Goal: Information Seeking & Learning: Learn about a topic

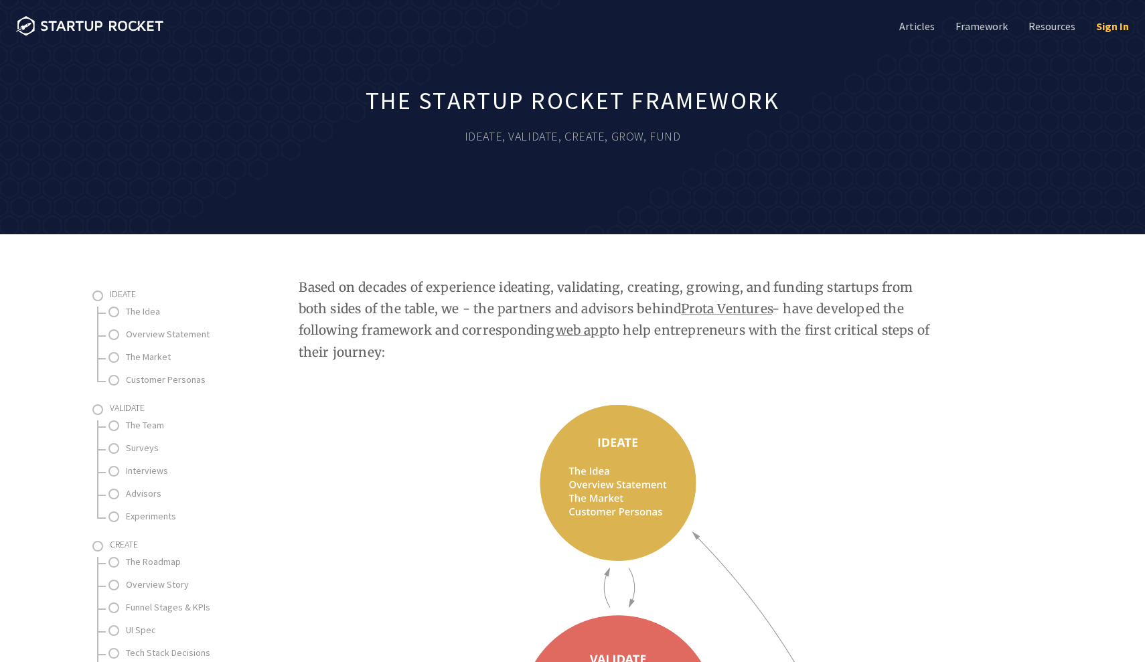
click at [1112, 21] on link "Sign In" at bounding box center [1111, 26] width 35 height 15
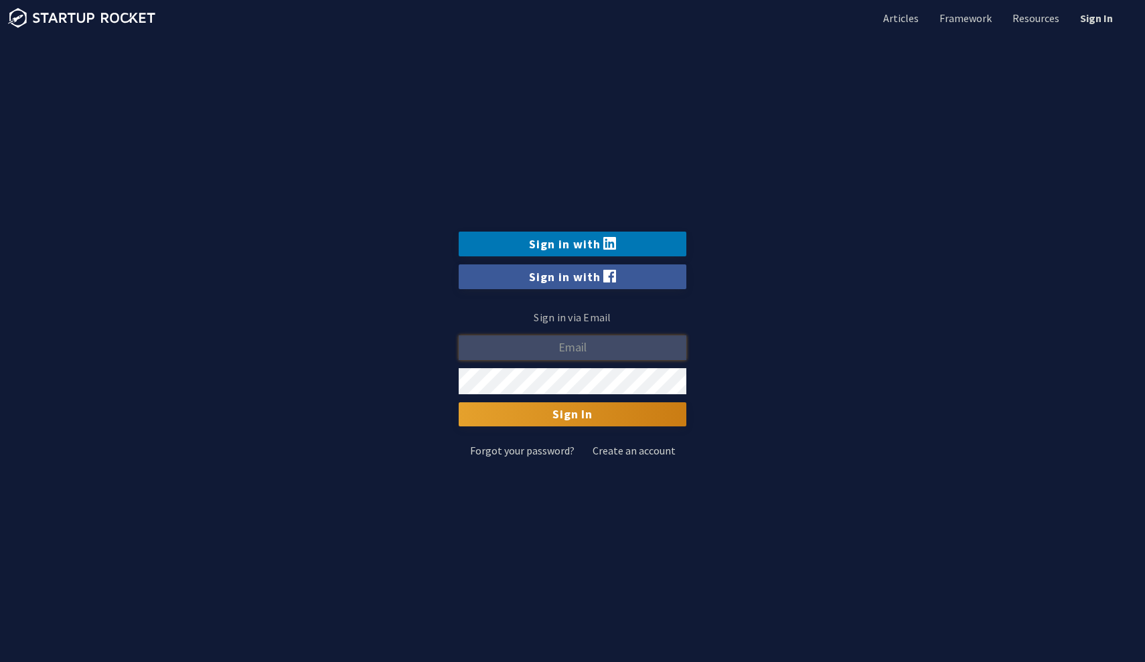
type input "[EMAIL_ADDRESS][DOMAIN_NAME]"
click at [575, 412] on input "Sign In" at bounding box center [573, 414] width 228 height 24
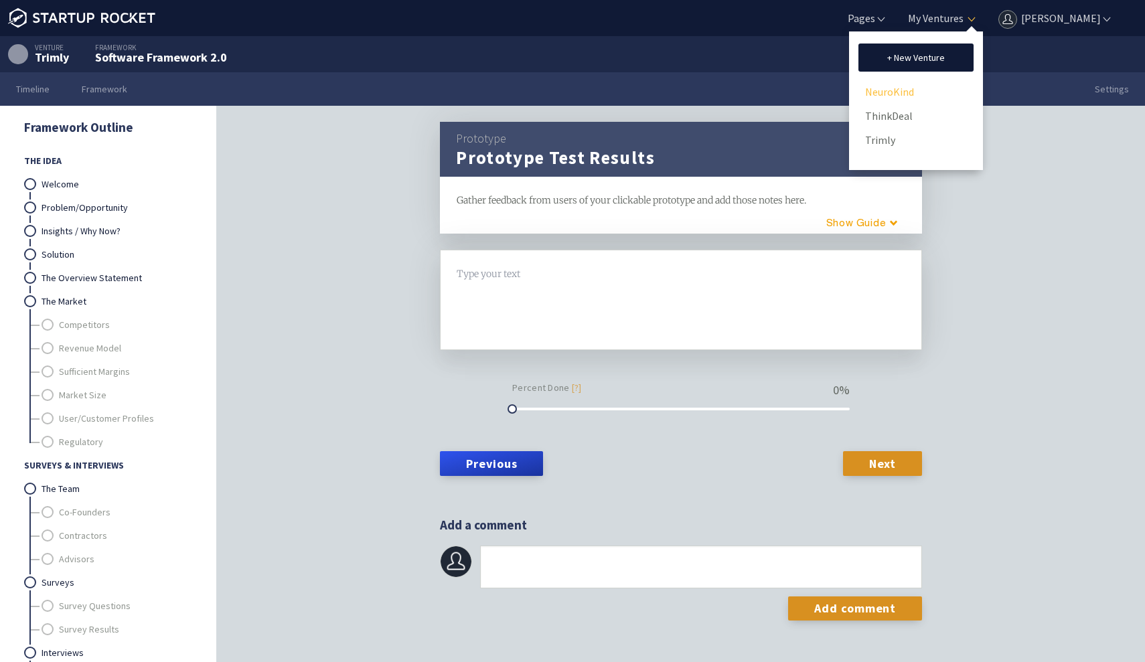
click at [911, 86] on link "NeuroKind" at bounding box center [916, 92] width 102 height 20
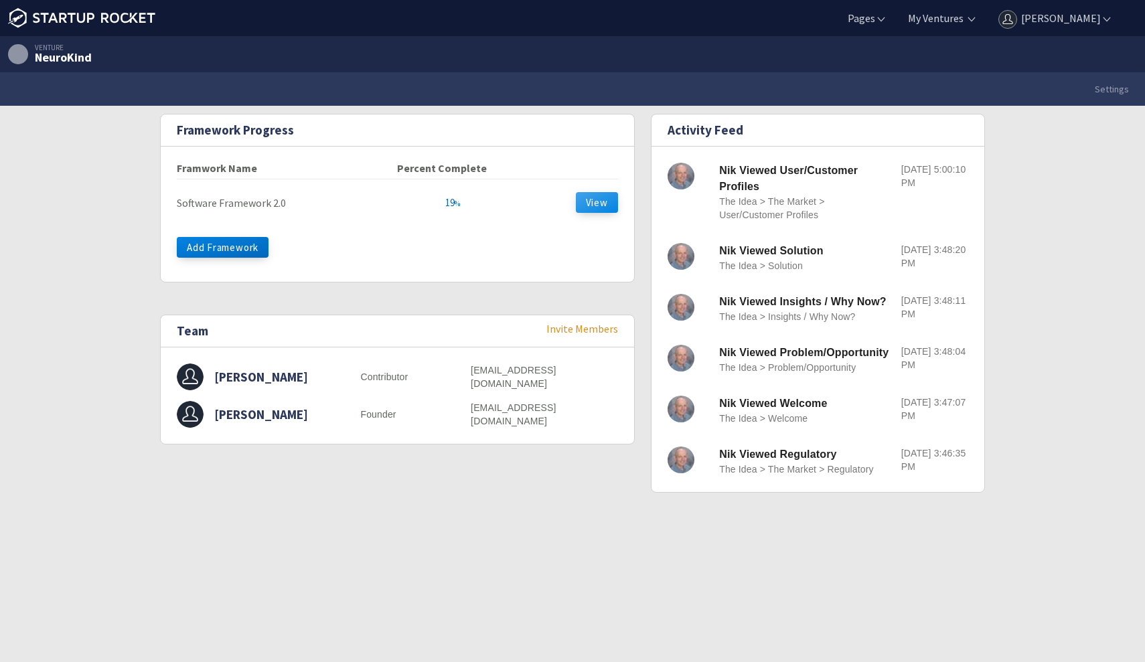
click at [585, 211] on button "View" at bounding box center [597, 202] width 42 height 21
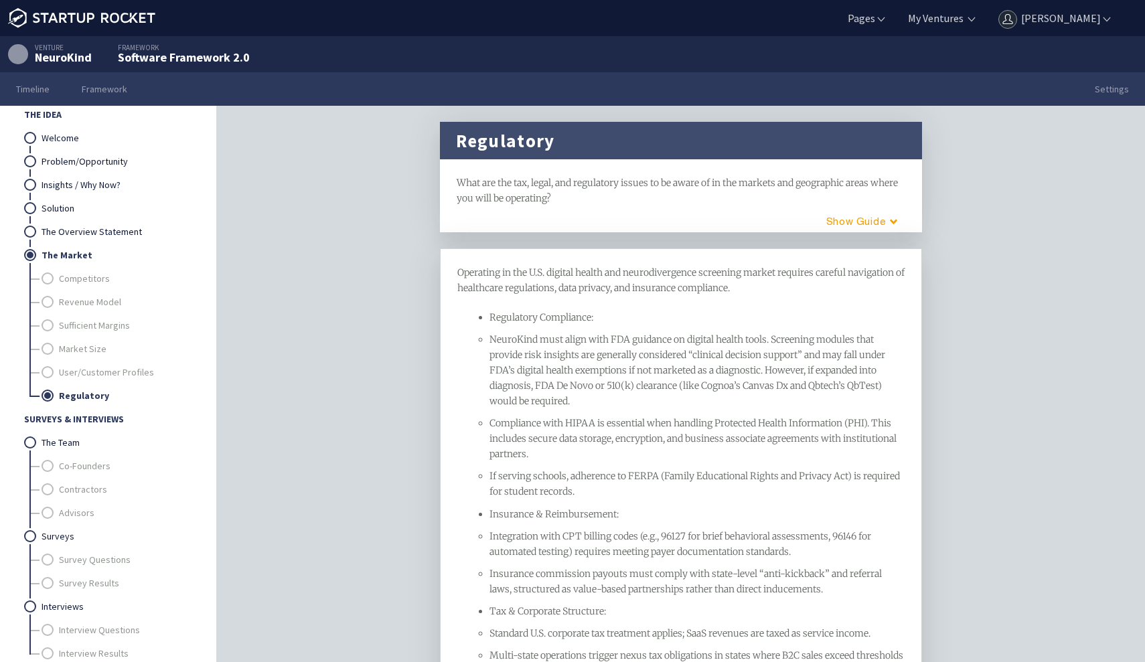
scroll to position [48, 0]
click at [77, 440] on link "The Team" at bounding box center [117, 440] width 150 height 23
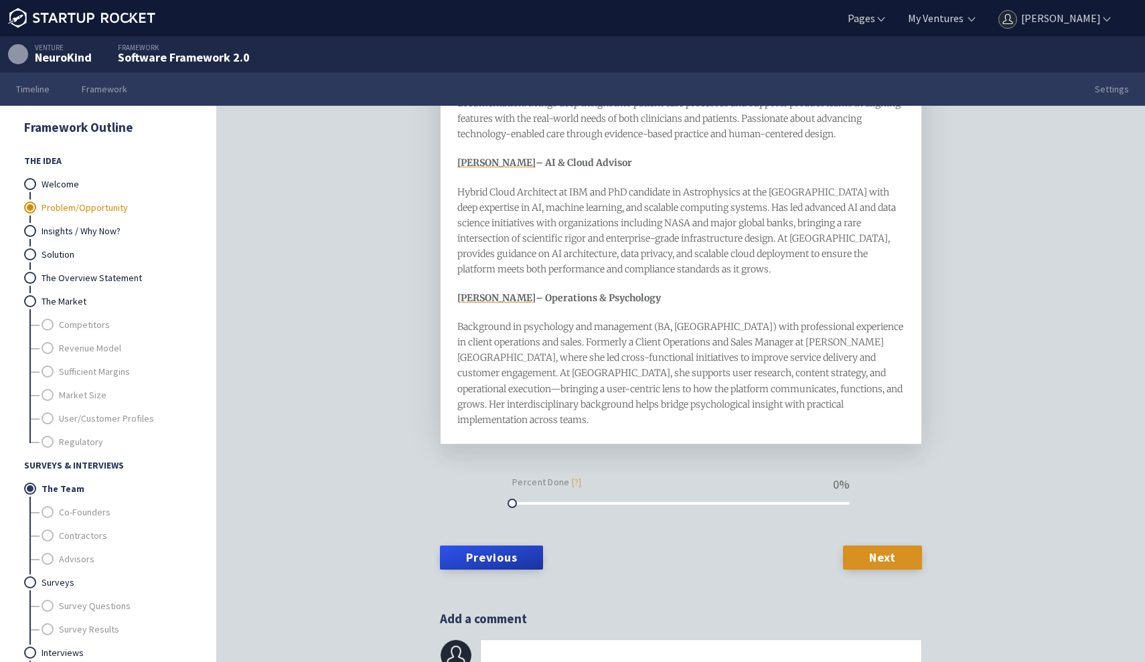
click at [102, 205] on link "Problem/Opportunity" at bounding box center [117, 207] width 150 height 23
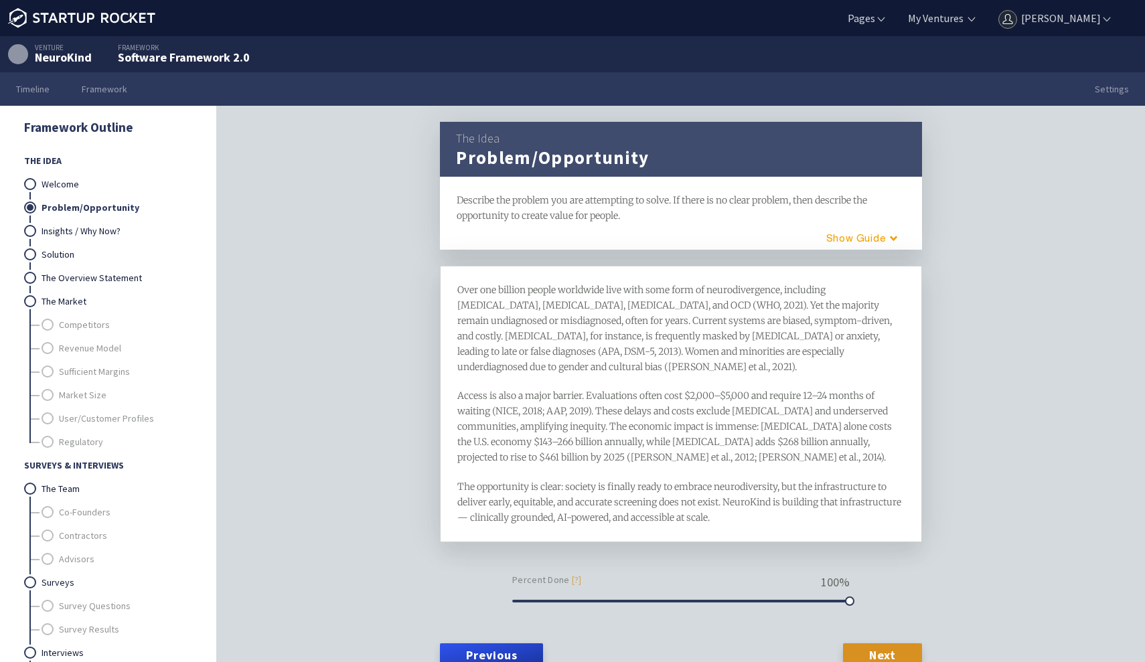
click at [531, 322] on span "Over one billion people worldwide live with some form of neurodivergence, inclu…" at bounding box center [675, 328] width 437 height 89
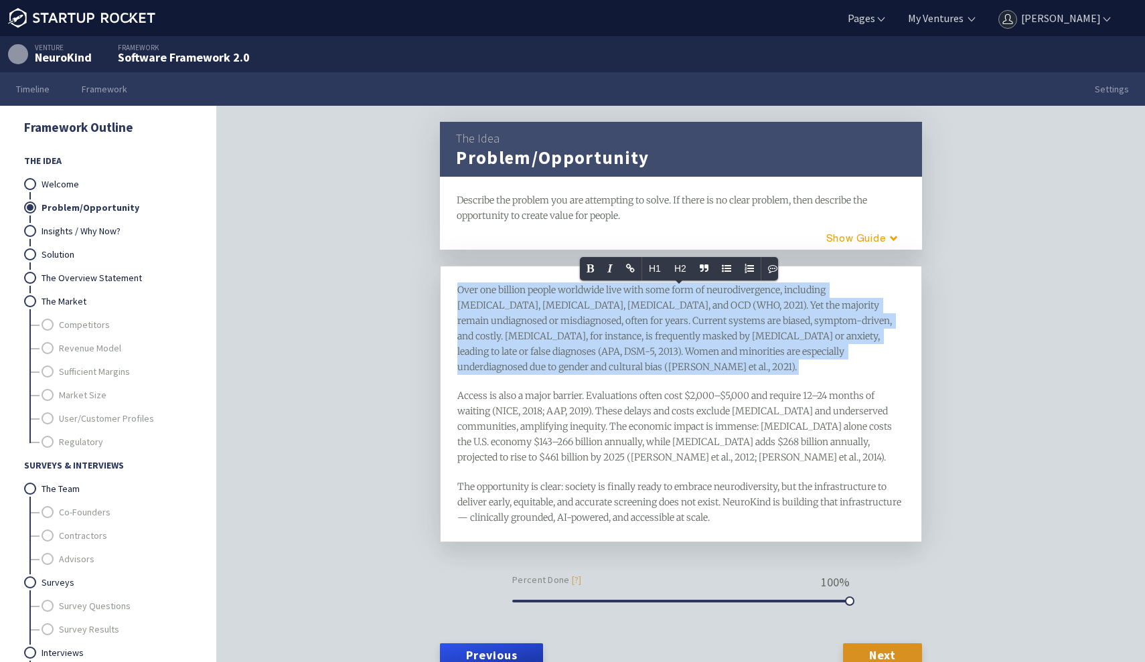
click at [640, 457] on div "Over one billion people worldwide live with some form of neurodivergence, inclu…" at bounding box center [681, 404] width 448 height 243
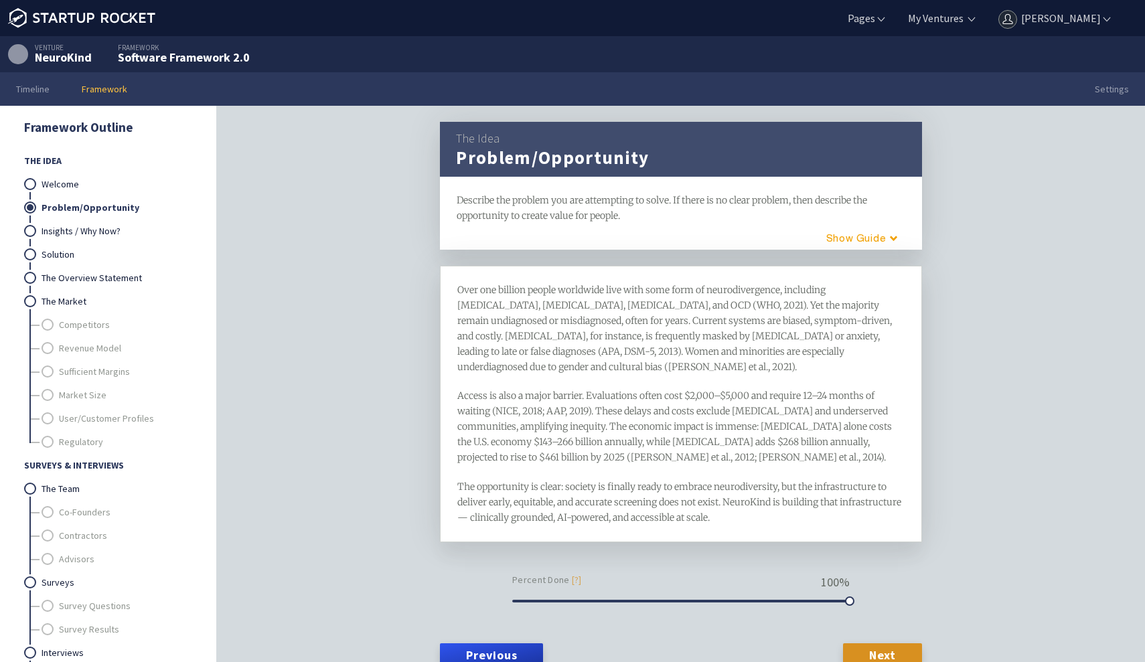
click at [113, 91] on link "Framework" at bounding box center [105, 88] width 78 height 33
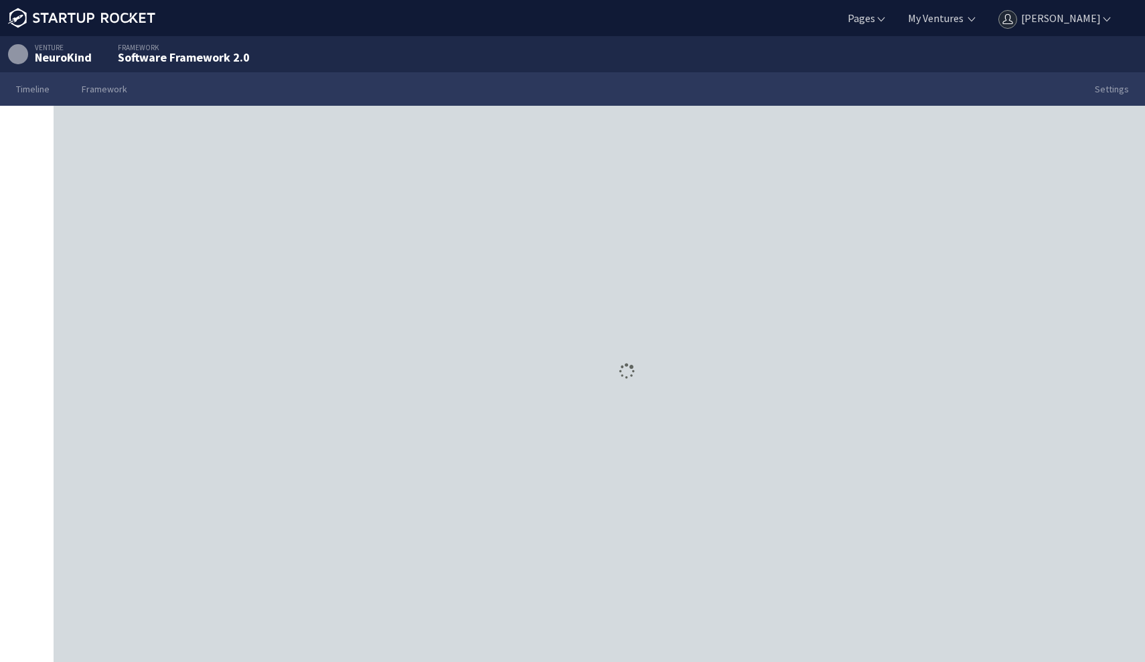
click at [38, 90] on link "Timeline" at bounding box center [33, 88] width 66 height 33
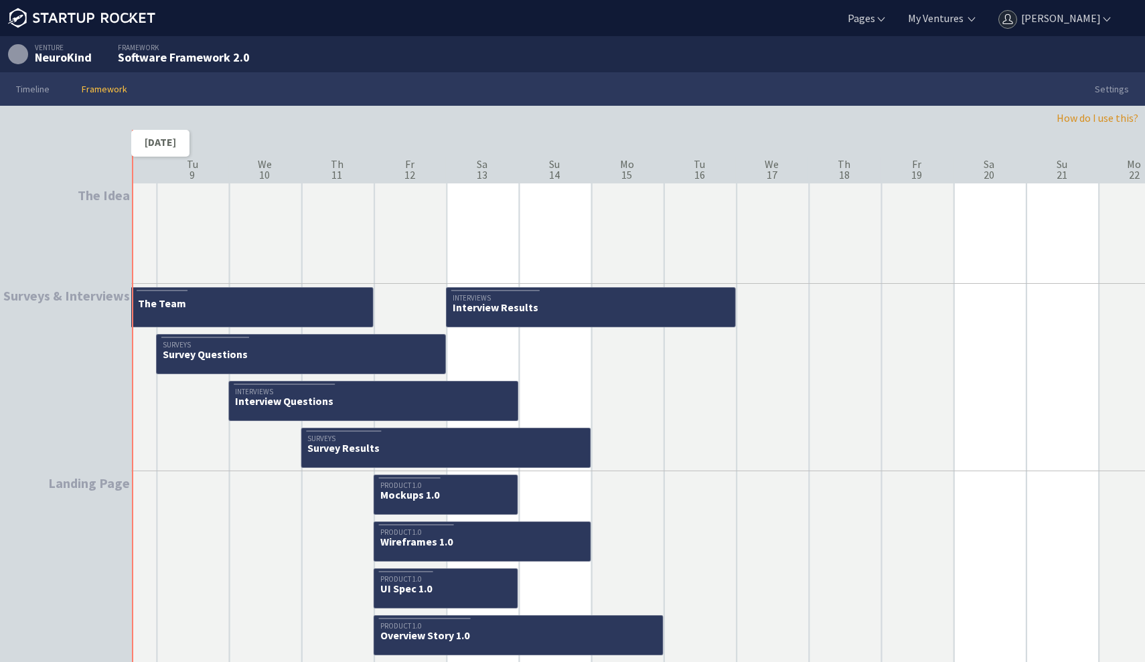
click at [115, 96] on link "Framework" at bounding box center [105, 88] width 78 height 33
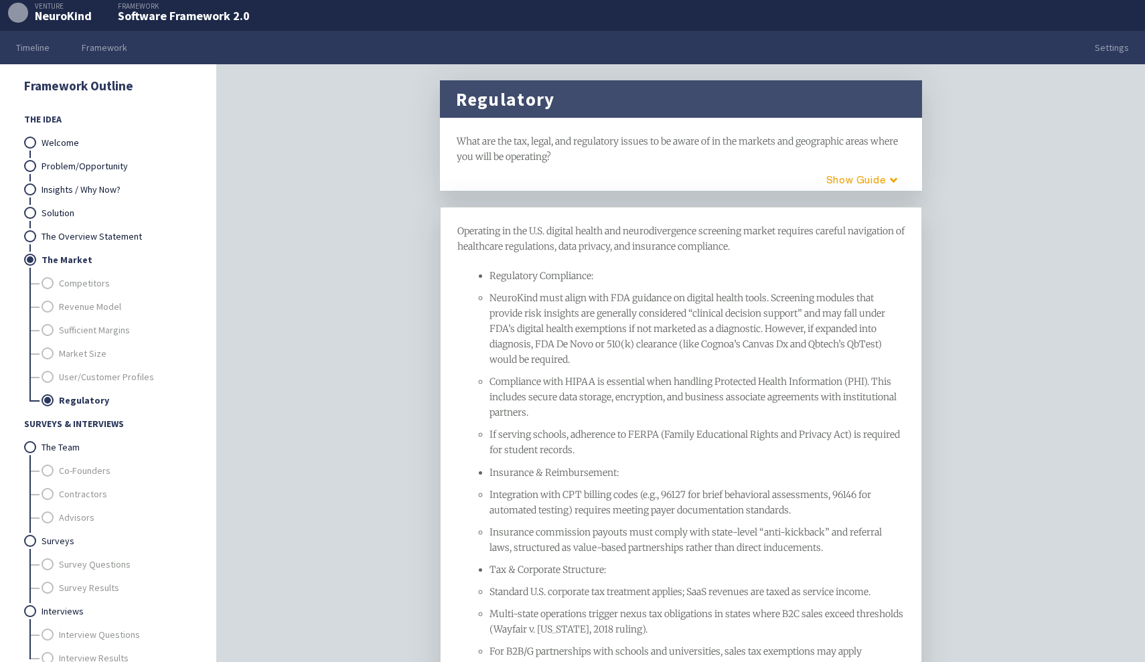
click at [941, 150] on div "Regulatory framework What are the tax, legal, and regulatory issues to be aware…" at bounding box center [681, 363] width 928 height 598
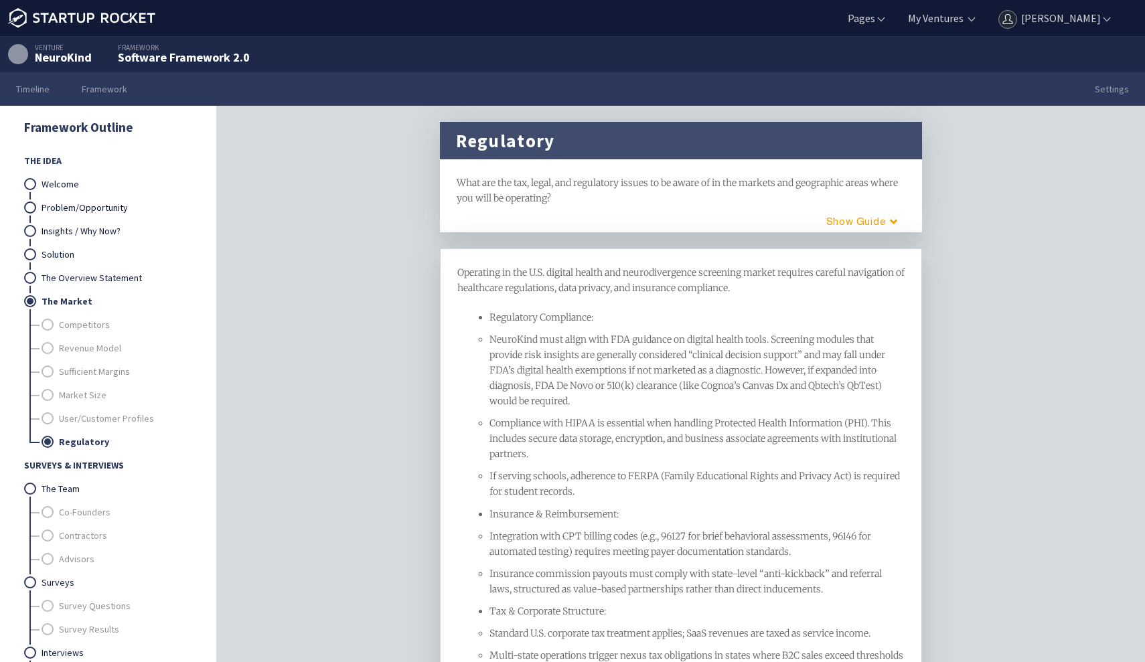
click at [75, 52] on div "NeuroKind" at bounding box center [63, 58] width 57 height 12
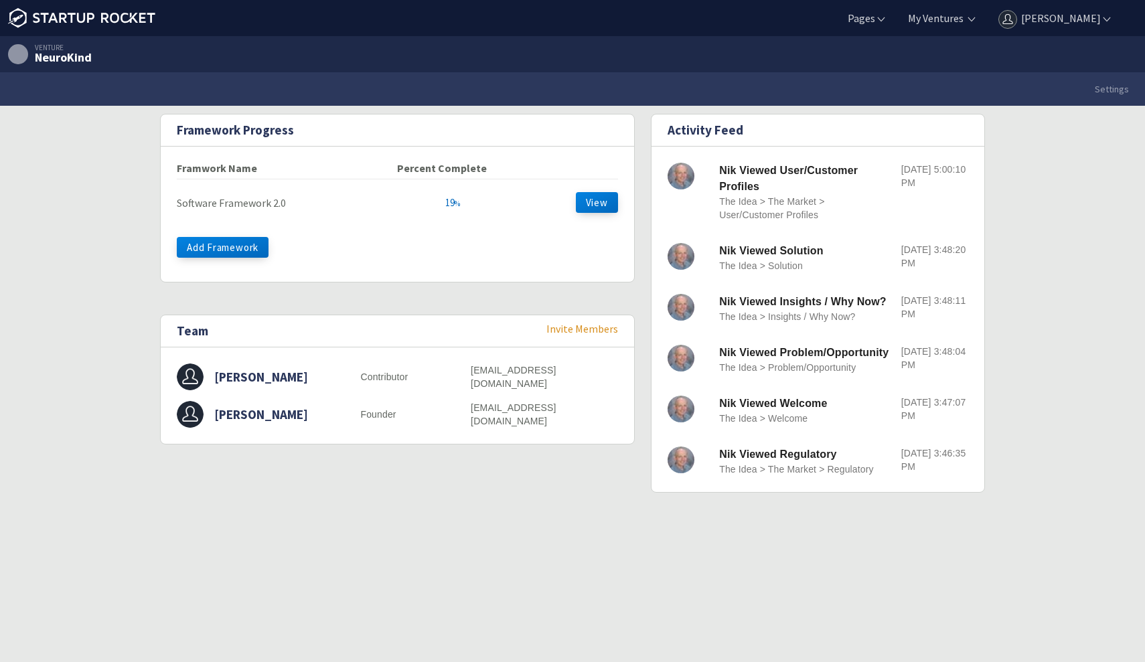
click at [17, 52] on div at bounding box center [18, 54] width 20 height 20
click at [80, 56] on div "NeuroKind" at bounding box center [63, 58] width 57 height 12
click at [263, 205] on div "Software Framework 2.0" at bounding box center [287, 203] width 220 height 11
click at [235, 204] on div "Software Framework 2.0" at bounding box center [287, 203] width 220 height 11
click at [225, 245] on button "Add Framework" at bounding box center [223, 247] width 92 height 21
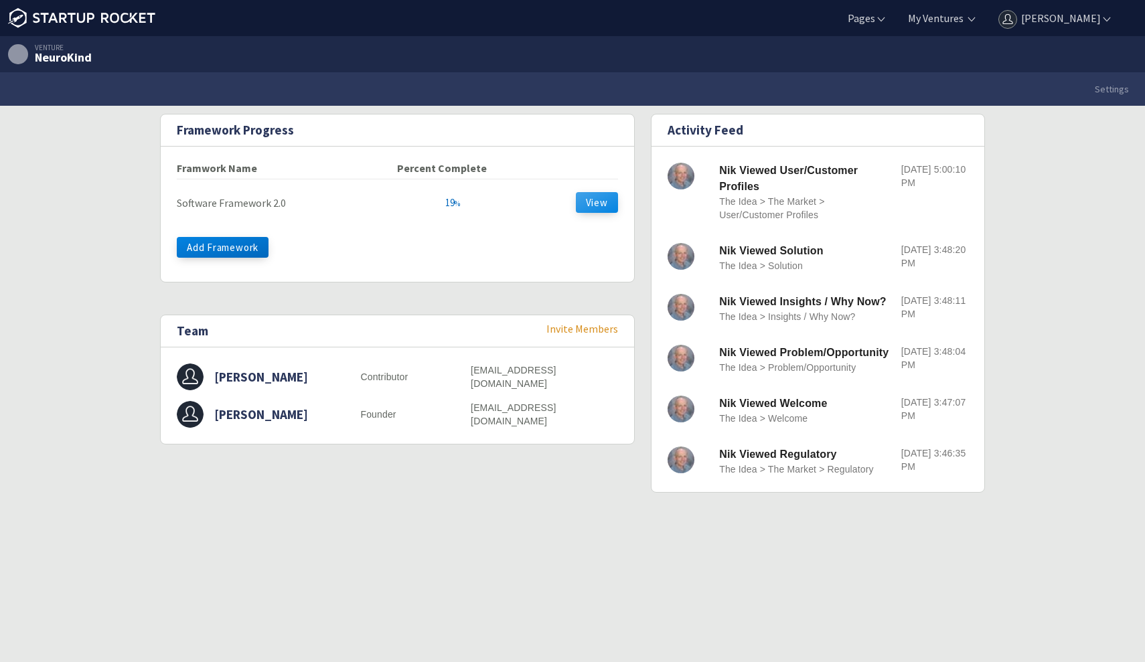
click at [587, 201] on button "View" at bounding box center [597, 202] width 42 height 21
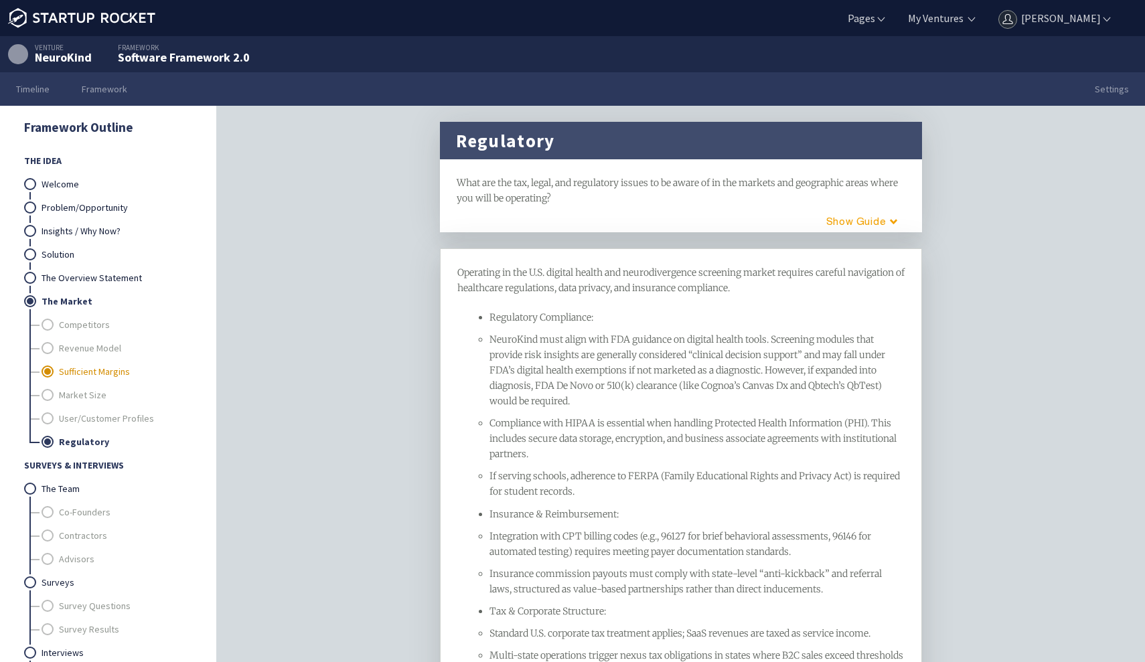
click at [114, 381] on link "Sufficient Margins" at bounding box center [125, 371] width 133 height 23
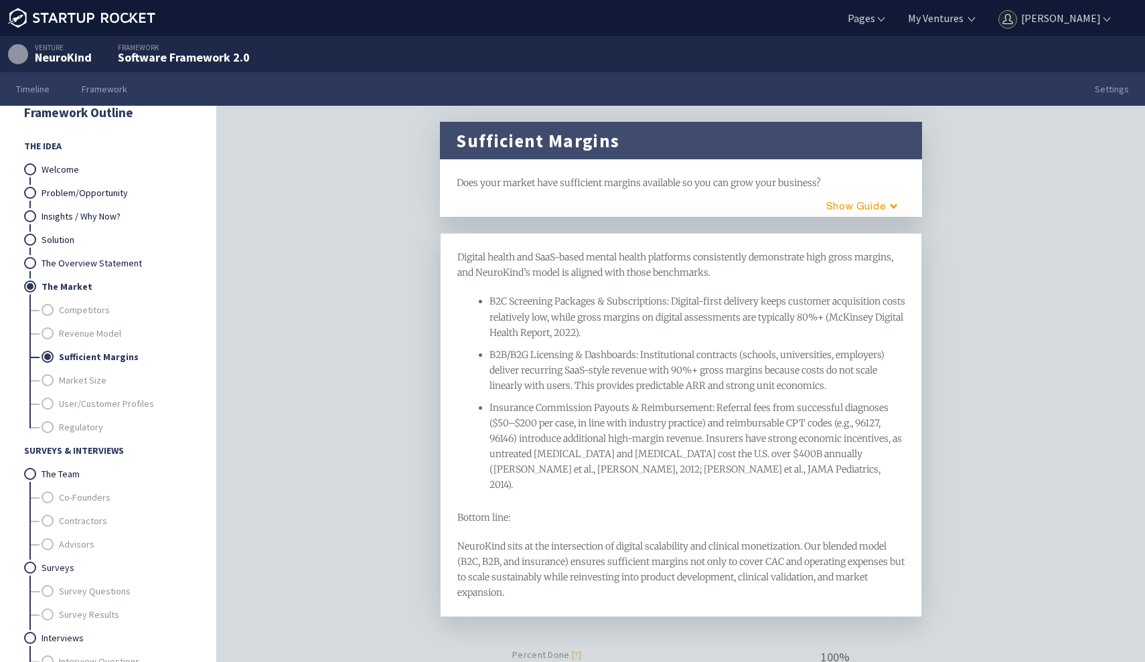
scroll to position [15, 0]
click at [88, 377] on link "Market Size" at bounding box center [125, 379] width 133 height 23
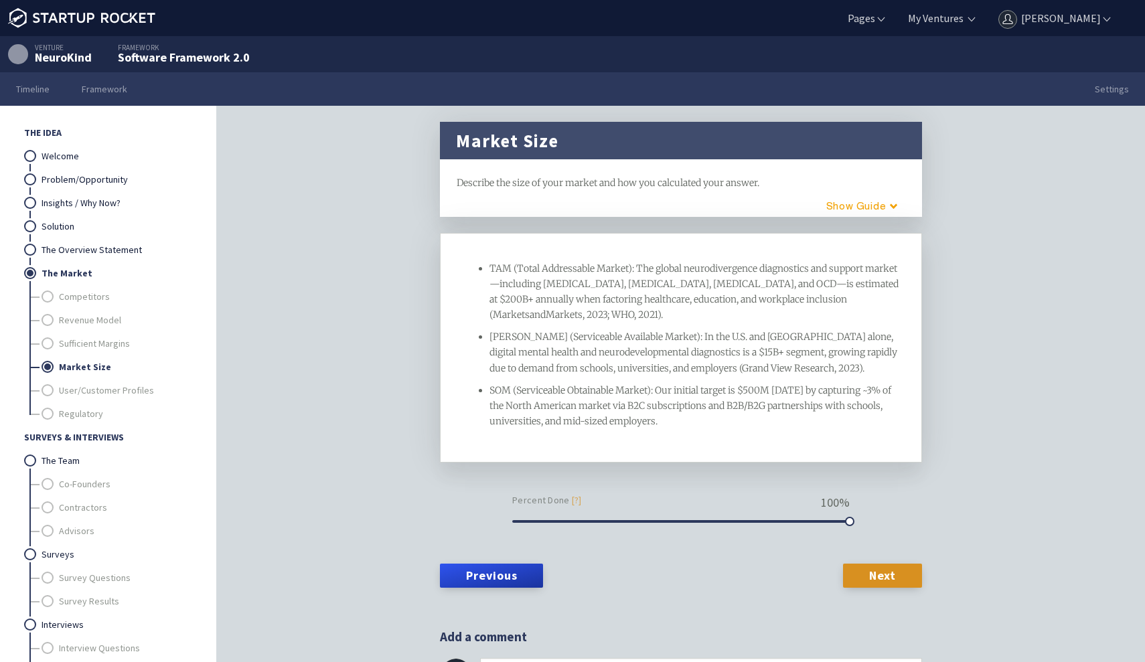
scroll to position [31, 0]
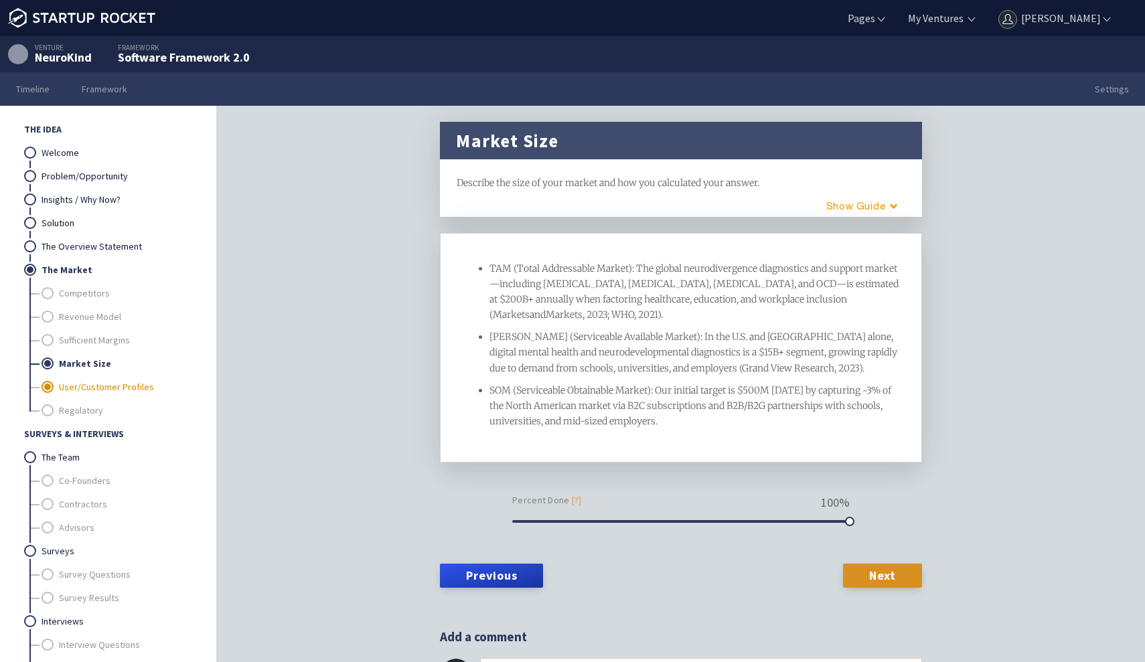
click at [88, 394] on link "User/Customer Profiles" at bounding box center [125, 387] width 133 height 23
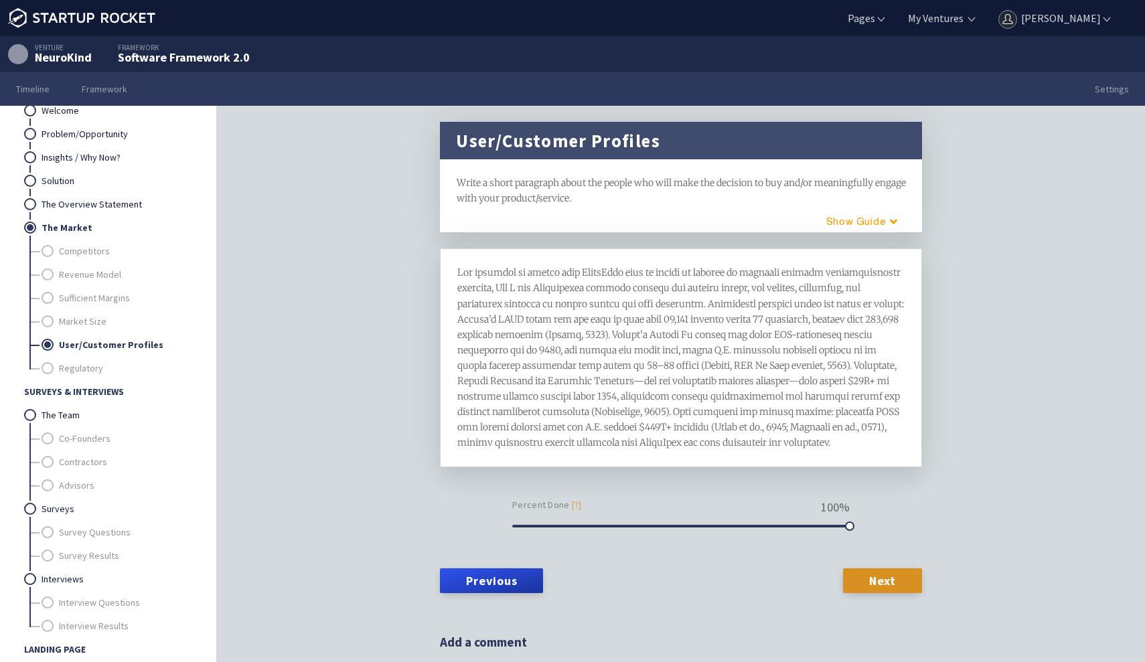
scroll to position [74, 0]
click at [87, 374] on link "Regulatory" at bounding box center [125, 367] width 133 height 23
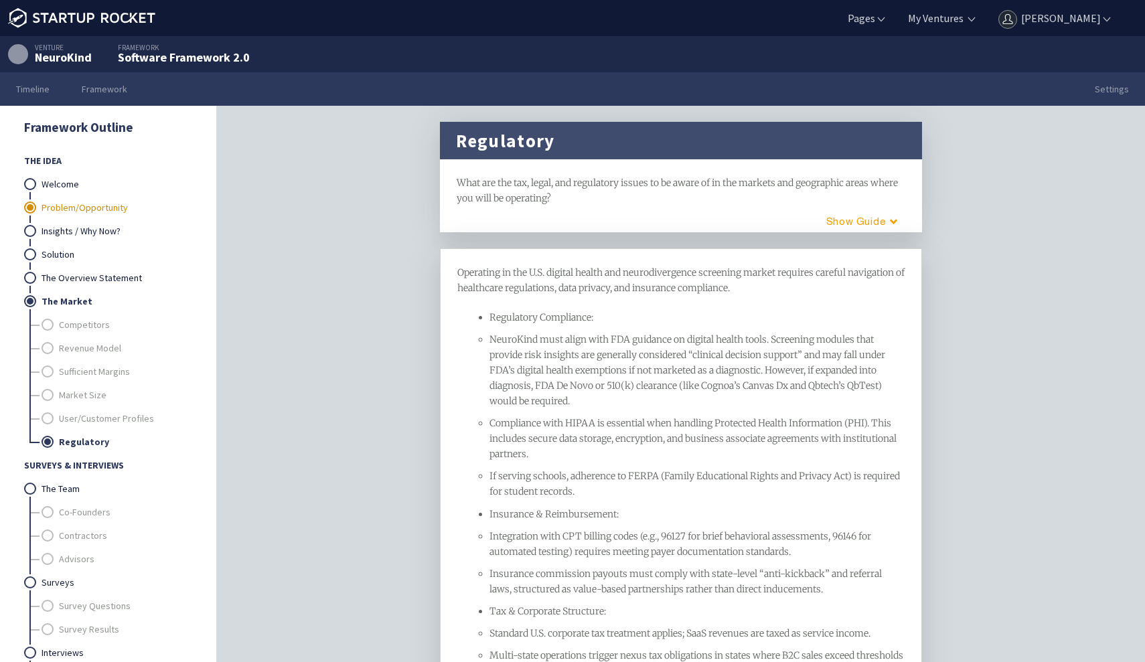
click at [94, 204] on link "Problem/Opportunity" at bounding box center [117, 207] width 150 height 23
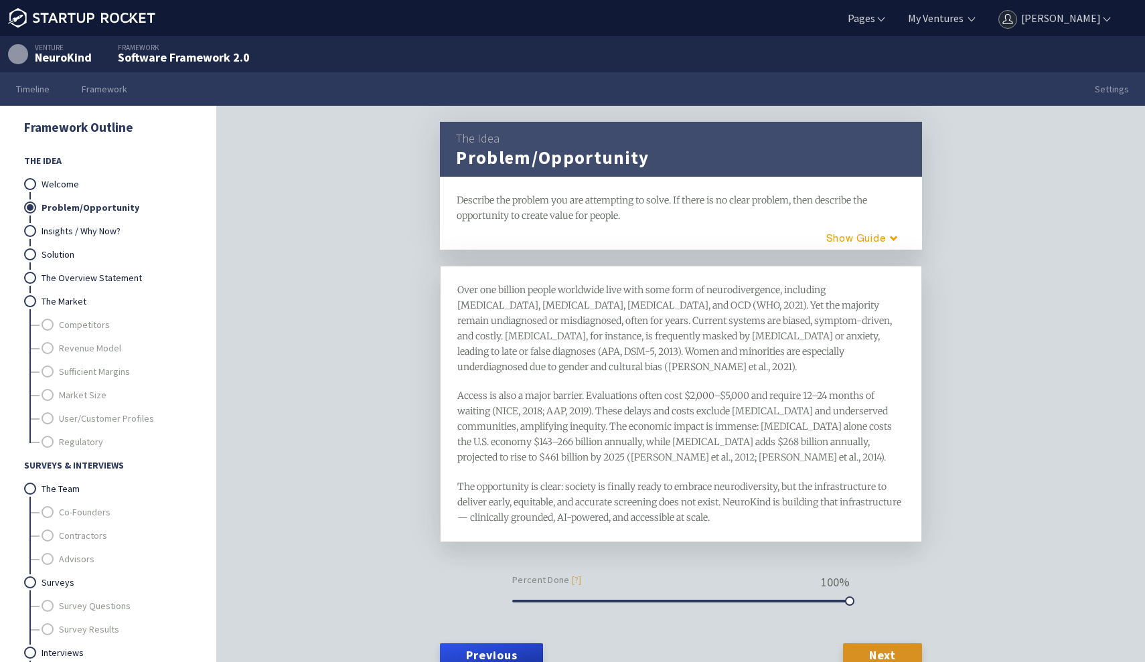
click at [552, 407] on span "Access is also a major barrier. Evaluations often cost $2,000–$5,000 and requir…" at bounding box center [675, 427] width 437 height 74
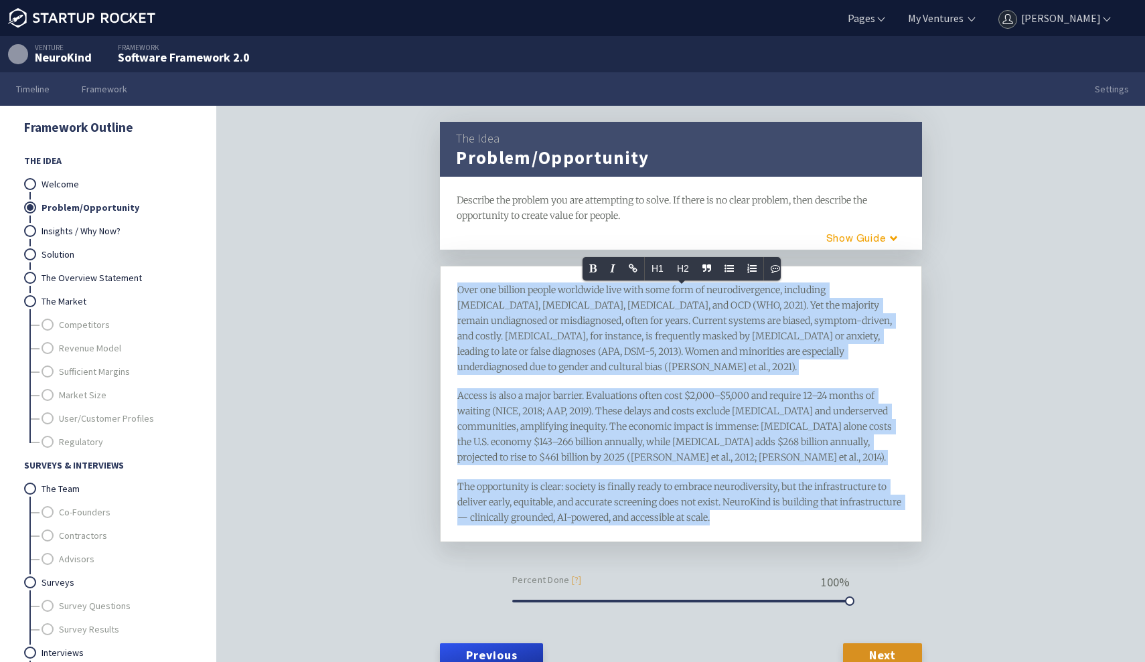
copy div "Lore ips dolorsi ametco adipiscin elit sedd eius temp in utlaboreetdolor, magna…"
click at [108, 238] on link "Insights / Why Now?" at bounding box center [117, 231] width 150 height 23
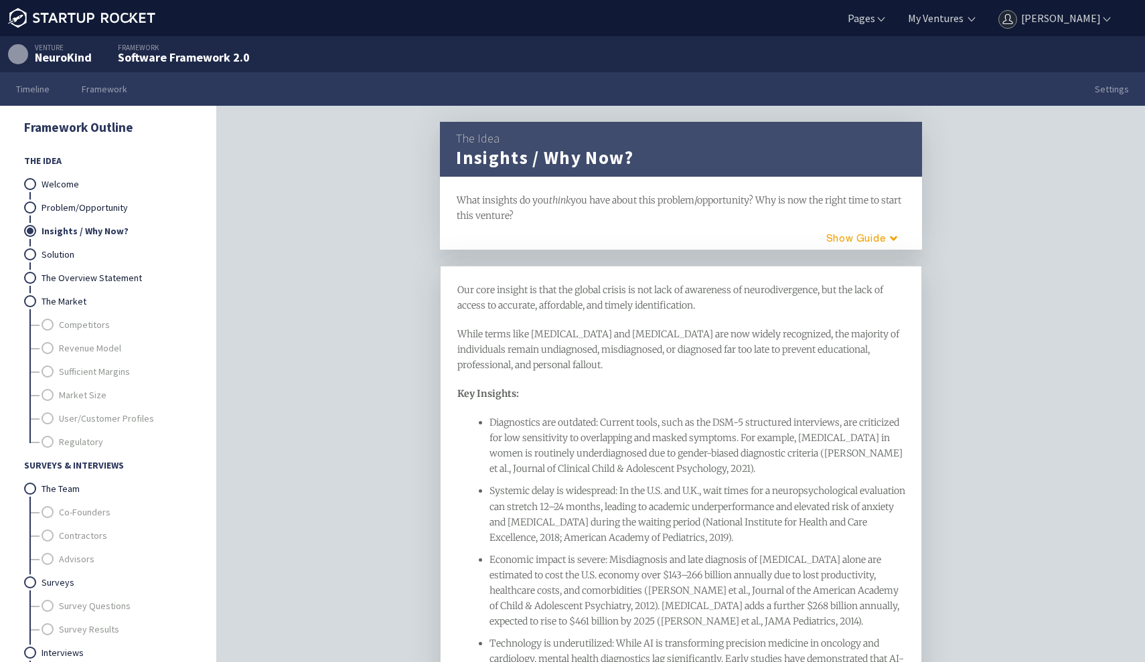
click at [622, 445] on div "Diagnostics are outdated: Current tools, such as the DSM-5 structured interview…" at bounding box center [698, 446] width 416 height 62
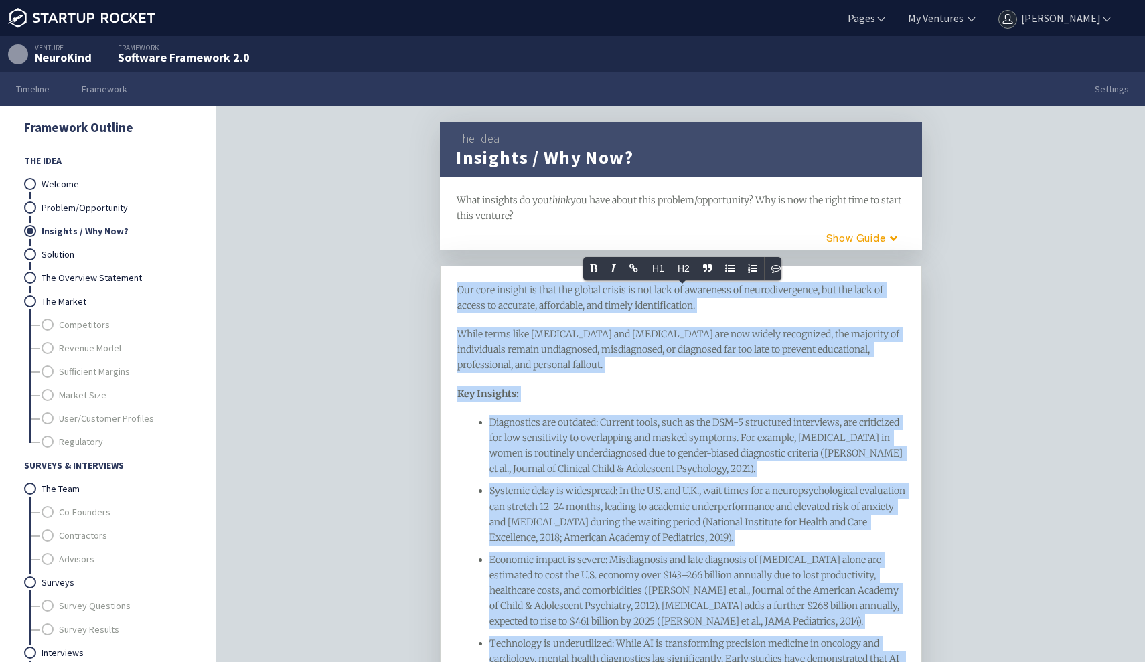
copy div "Lor ipsu dolorsi am cons adi elitse doeius te inc utla et doloremag al enimadmi…"
click at [66, 263] on link "Solution" at bounding box center [117, 254] width 150 height 23
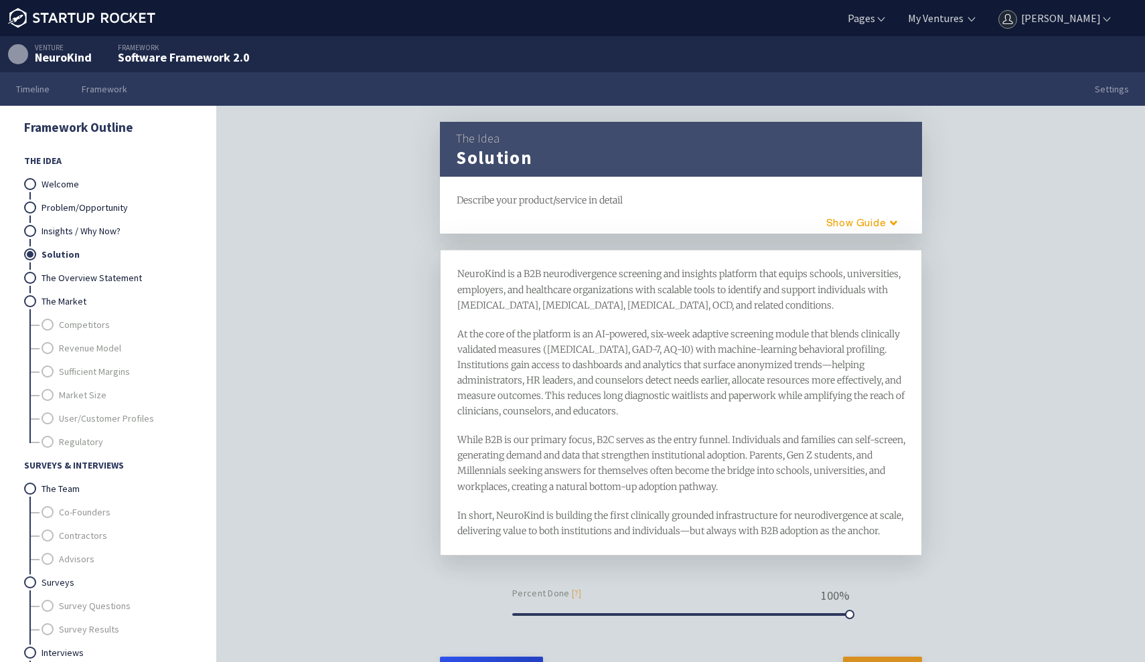
click at [658, 400] on span "At the core of the platform is an AI-powered, six-week adaptive screening modul…" at bounding box center [681, 372] width 449 height 89
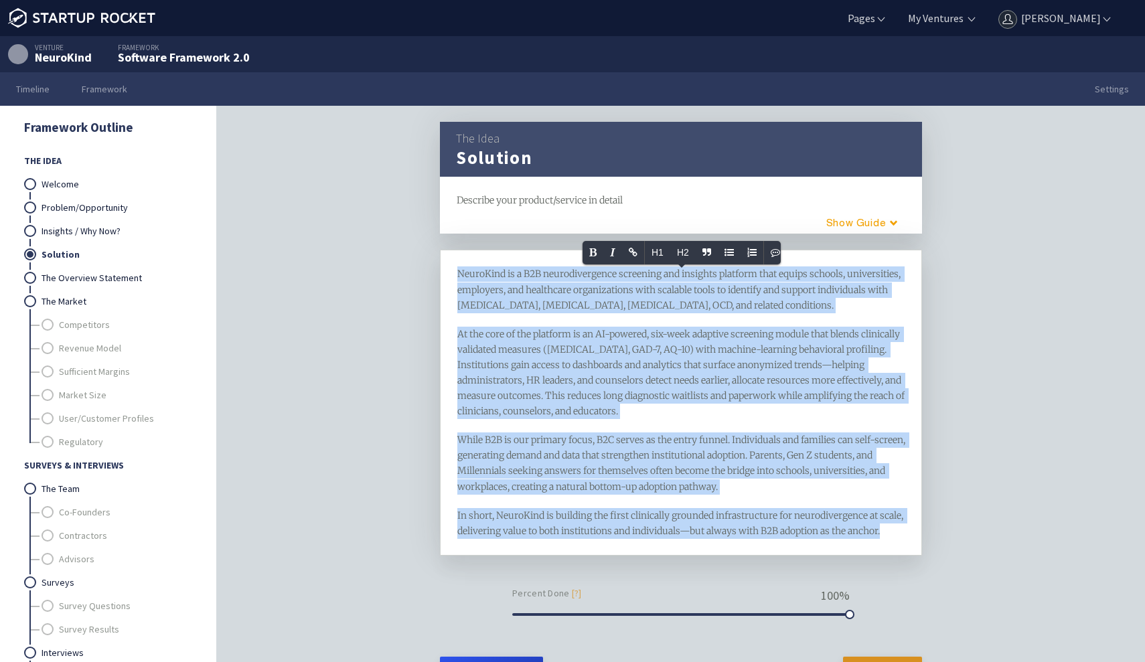
copy div "LoremIpsu do s A0C adipiscingelits doeiusmod tem incididu utlabore etdo magnaa …"
click at [91, 272] on link "The Overview Statement" at bounding box center [117, 278] width 150 height 23
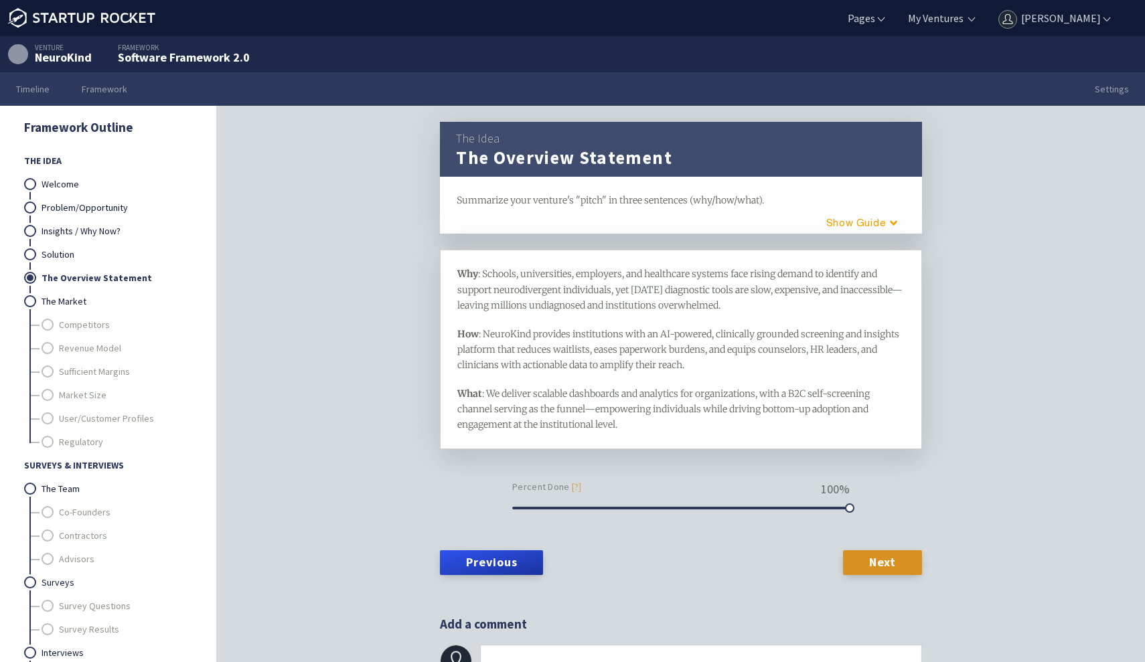
click at [599, 356] on div "How : NeuroKind provides institutions with an AI-powered, clinically grounded s…" at bounding box center [681, 350] width 448 height 46
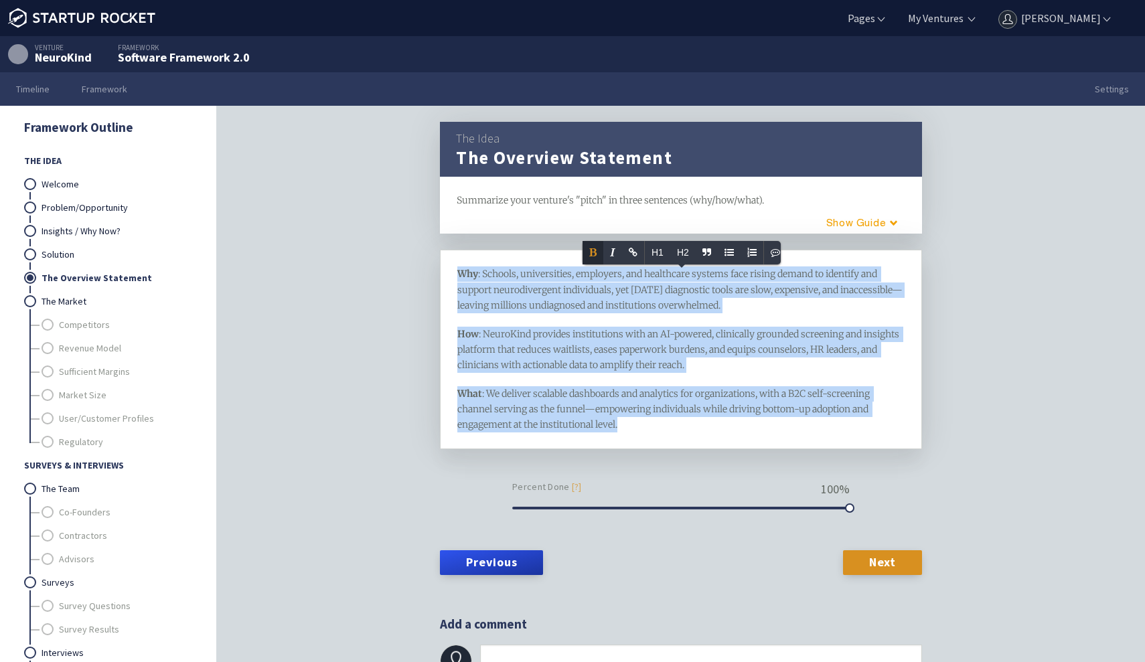
copy div "Why : Schools, universities, employers, and healthcare systems face rising dema…"
click at [119, 302] on link "The Market" at bounding box center [117, 301] width 150 height 23
